Goal: Task Accomplishment & Management: Use online tool/utility

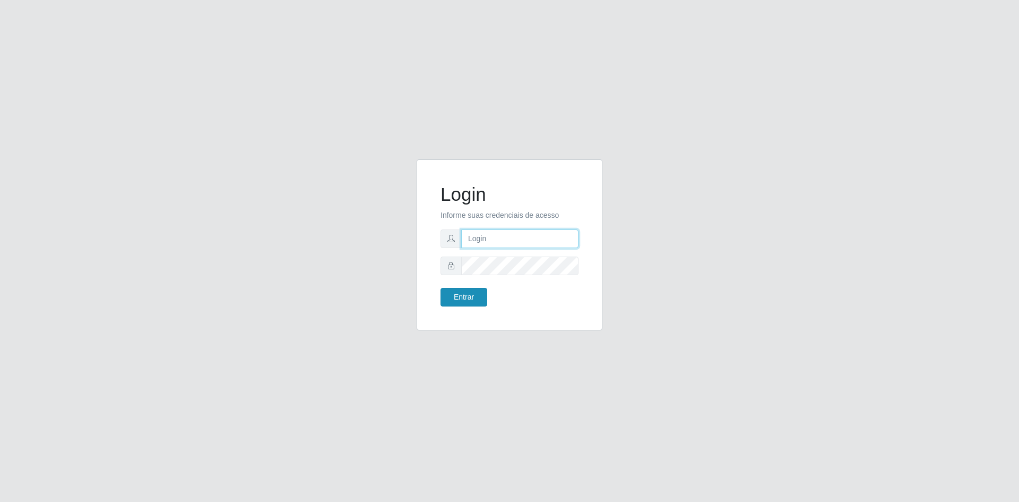
type input "gerente.loja05@marvermelhoatacado.com.br"
click at [467, 295] on button "Entrar" at bounding box center [464, 297] width 47 height 19
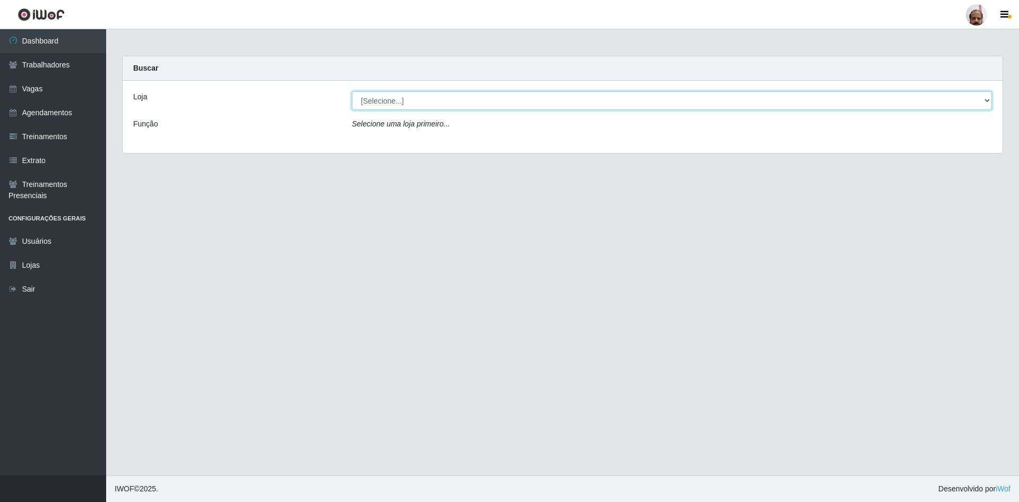
click at [496, 101] on select "[Selecione...] Mar Vermelho - Loja 05" at bounding box center [672, 100] width 640 height 19
select select "252"
click at [352, 91] on select "[Selecione...] Mar Vermelho - Loja 05" at bounding box center [672, 100] width 640 height 19
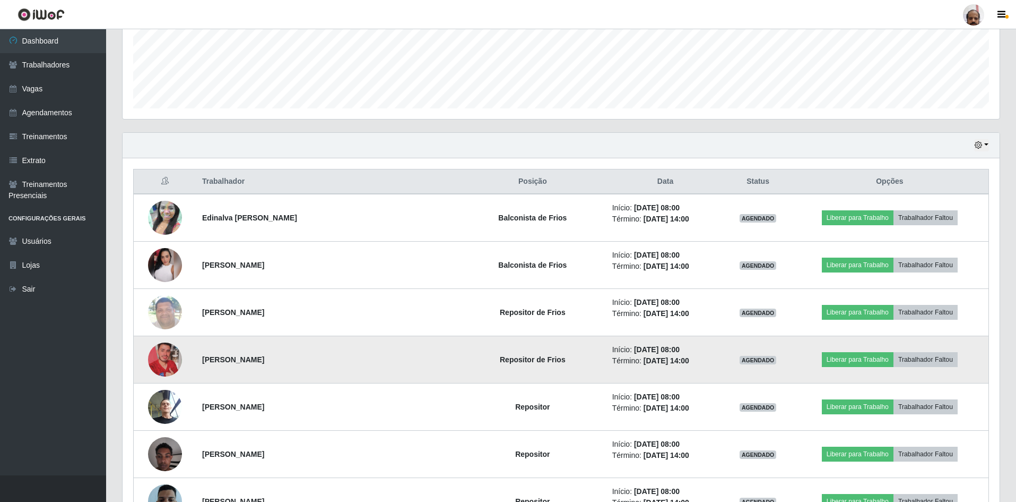
scroll to position [265, 0]
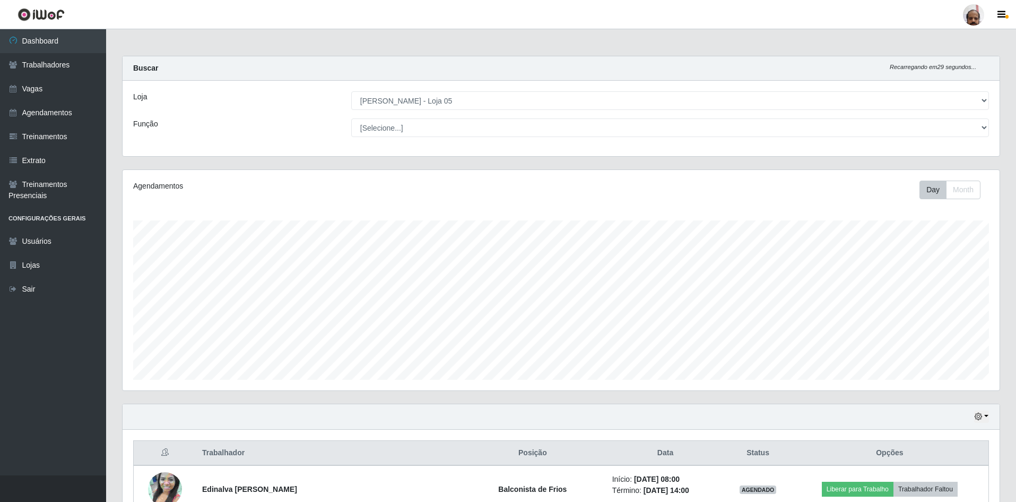
select select "252"
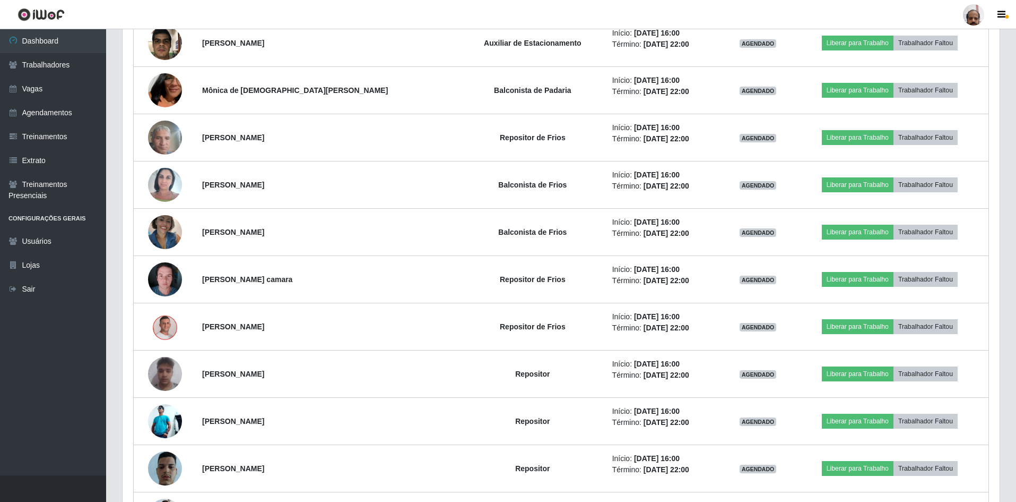
scroll to position [220, 877]
